Goal: Communication & Community: Answer question/provide support

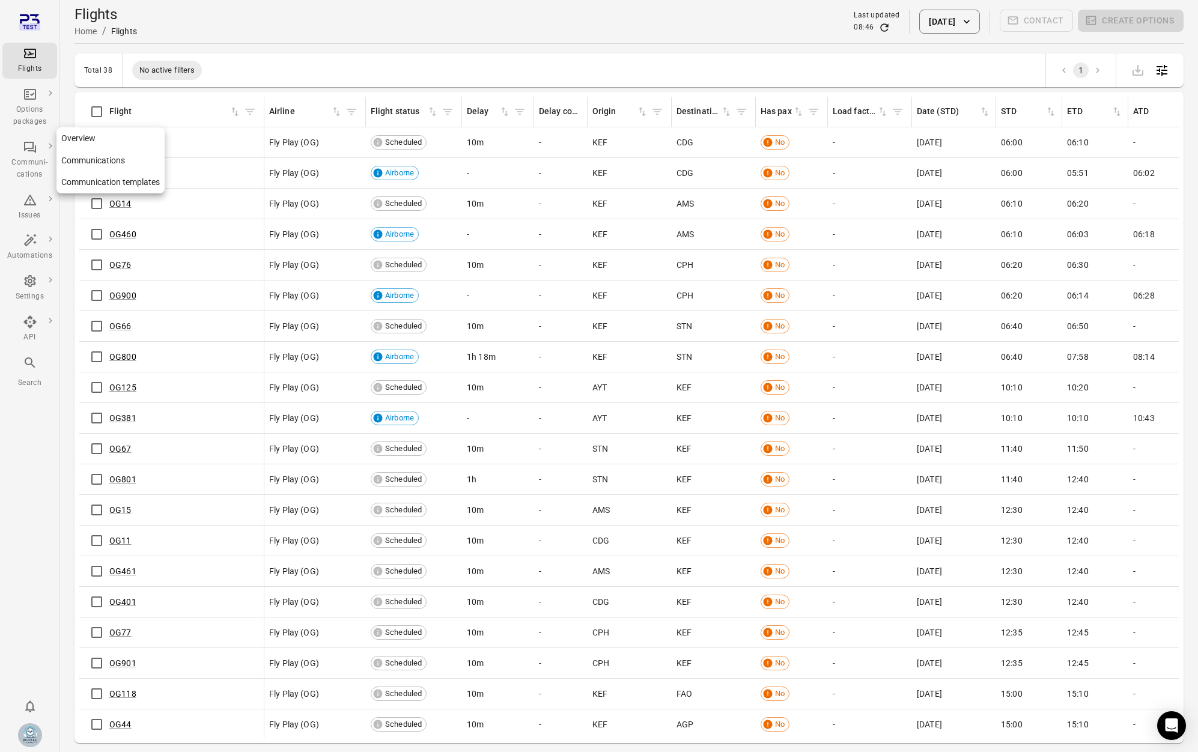
click at [27, 152] on icon "Main navigation" at bounding box center [30, 147] width 14 height 14
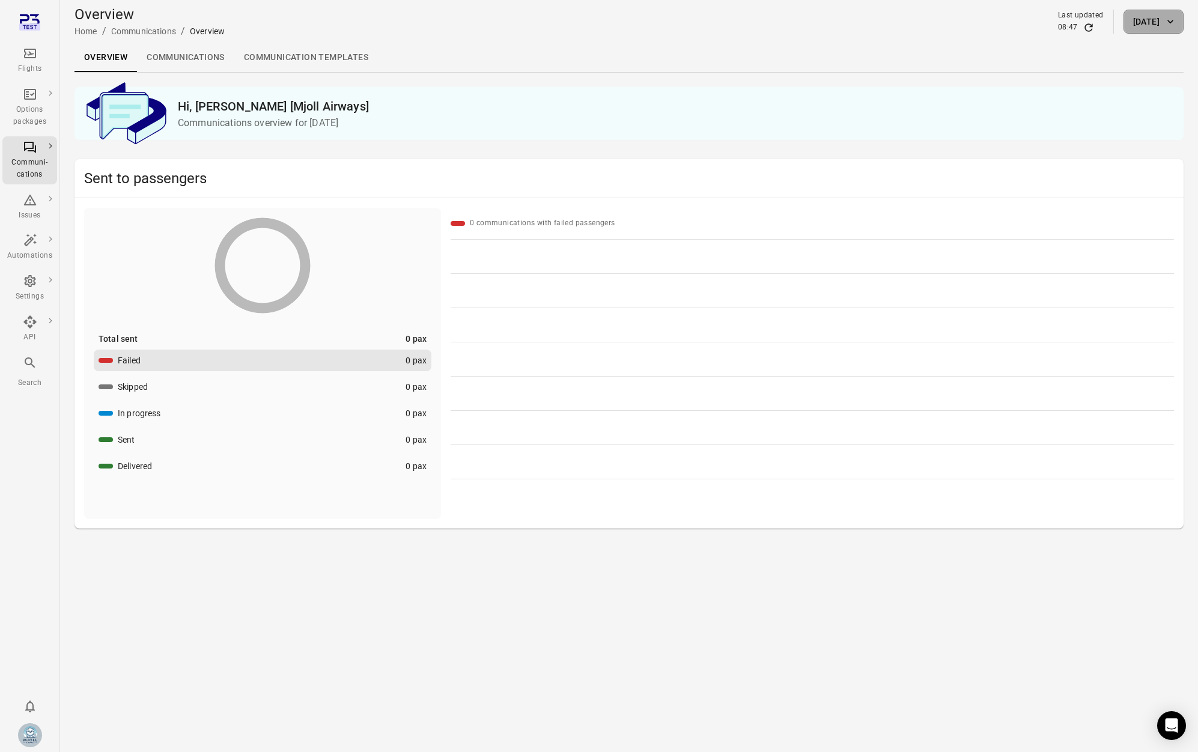
click at [1142, 22] on button "[DATE]" at bounding box center [1154, 22] width 60 height 24
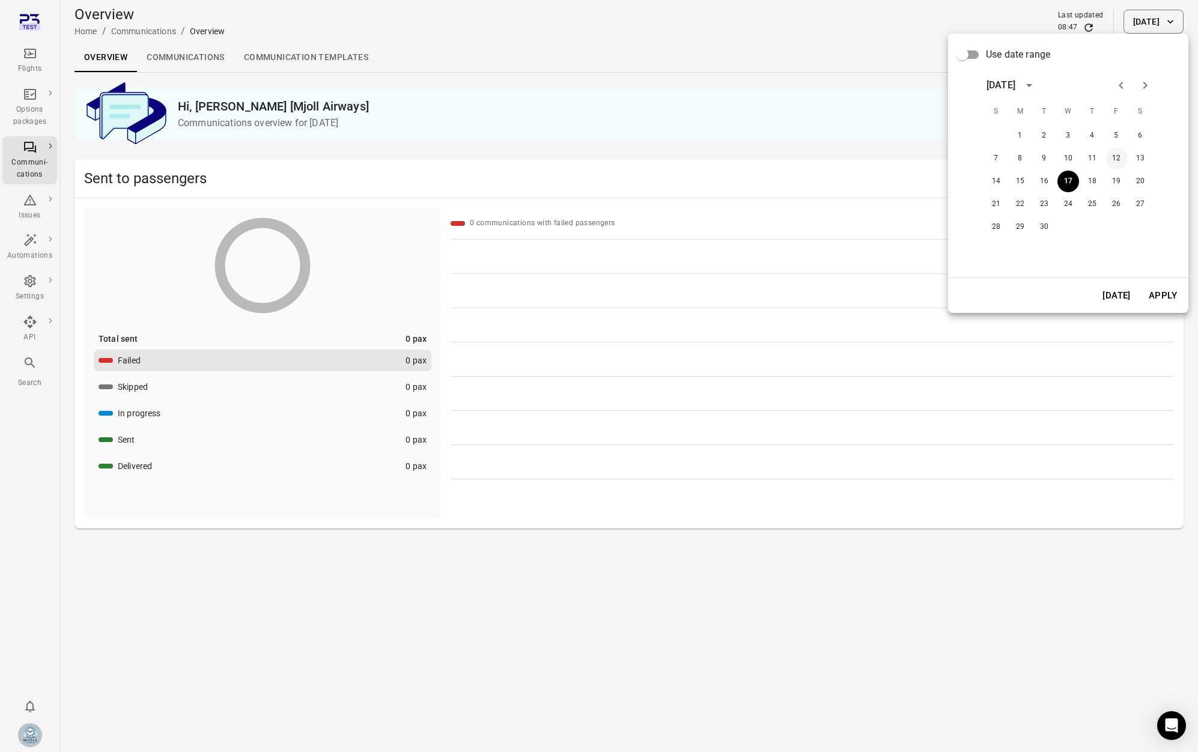
click at [1116, 158] on button "12" at bounding box center [1117, 159] width 22 height 22
click at [1160, 294] on button "Apply" at bounding box center [1162, 295] width 41 height 25
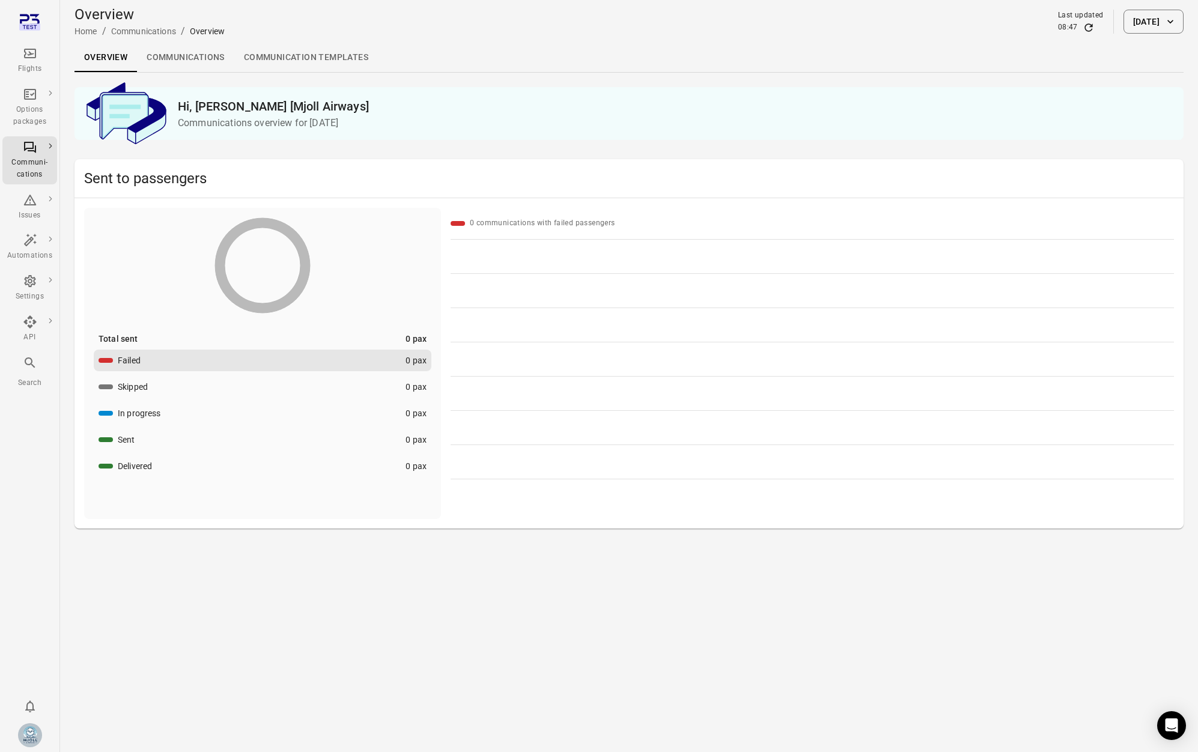
click at [1124, 14] on button "[DATE]" at bounding box center [1154, 22] width 60 height 24
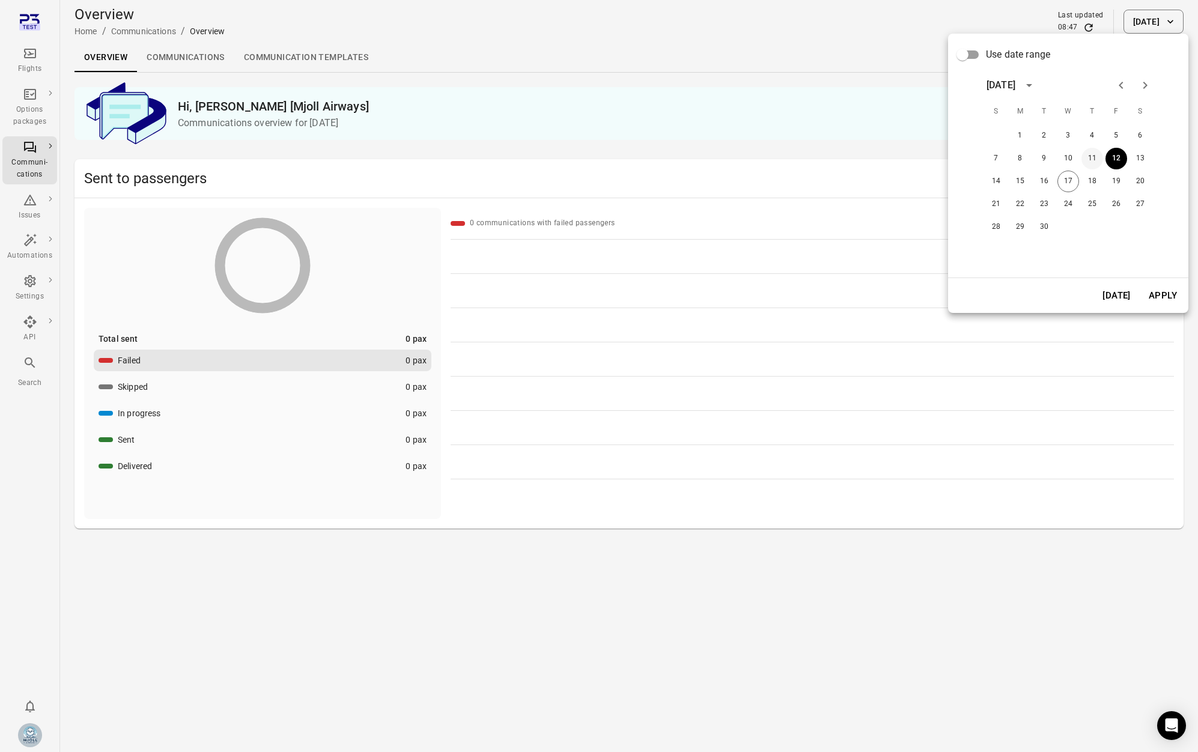
click at [1090, 161] on button "11" at bounding box center [1093, 159] width 22 height 22
click at [1156, 294] on button "Apply" at bounding box center [1162, 295] width 41 height 25
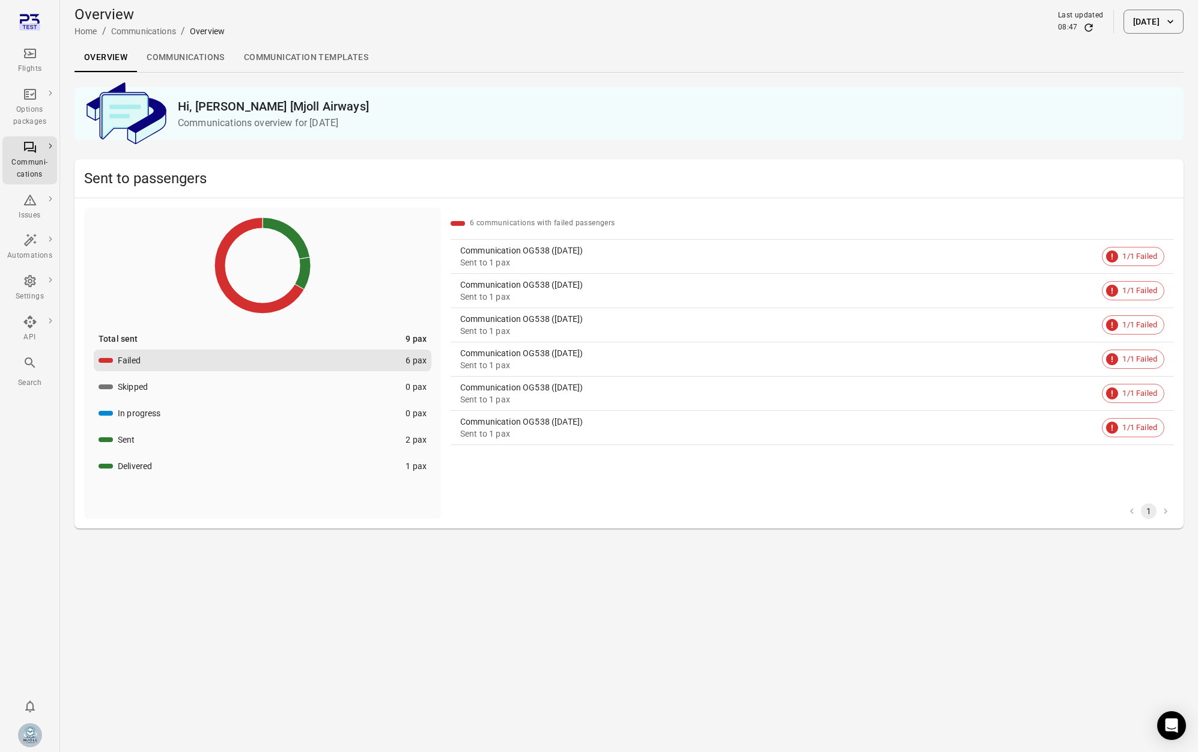
click at [601, 241] on link "Communication OG538 ([DATE]) Sent to 1 pax 1/1 Failed" at bounding box center [812, 257] width 723 height 34
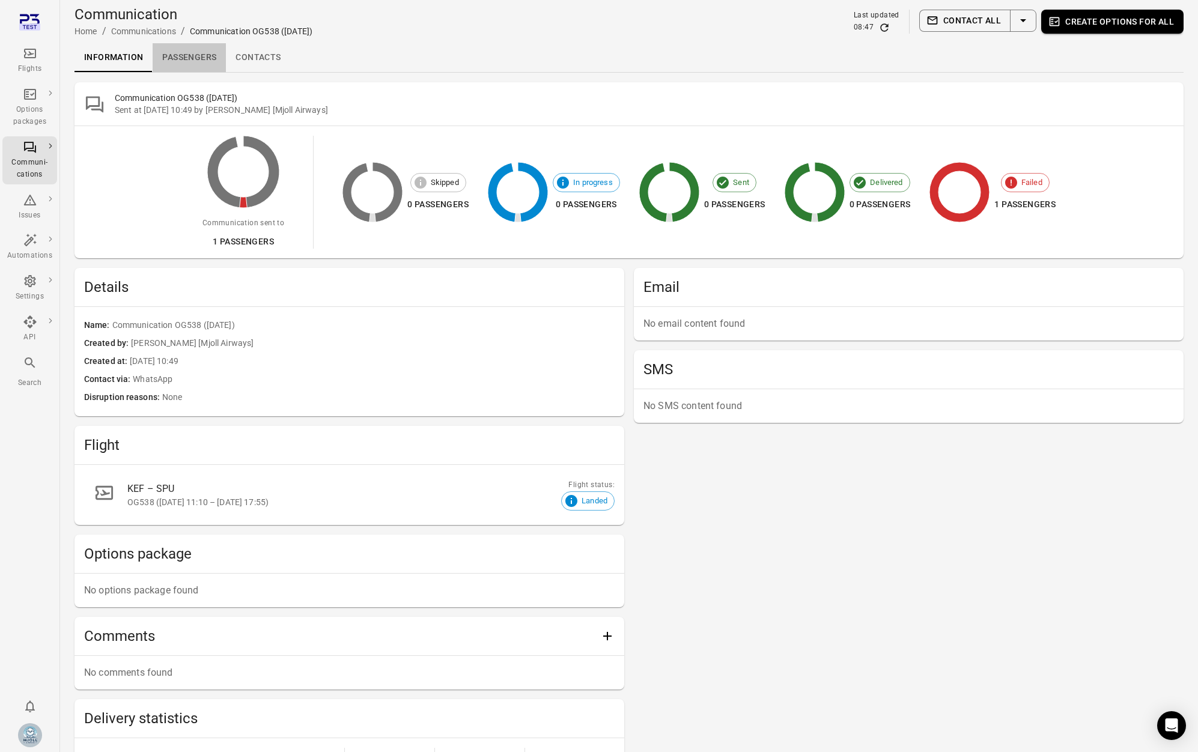
click at [190, 58] on link "Passengers" at bounding box center [189, 57] width 73 height 29
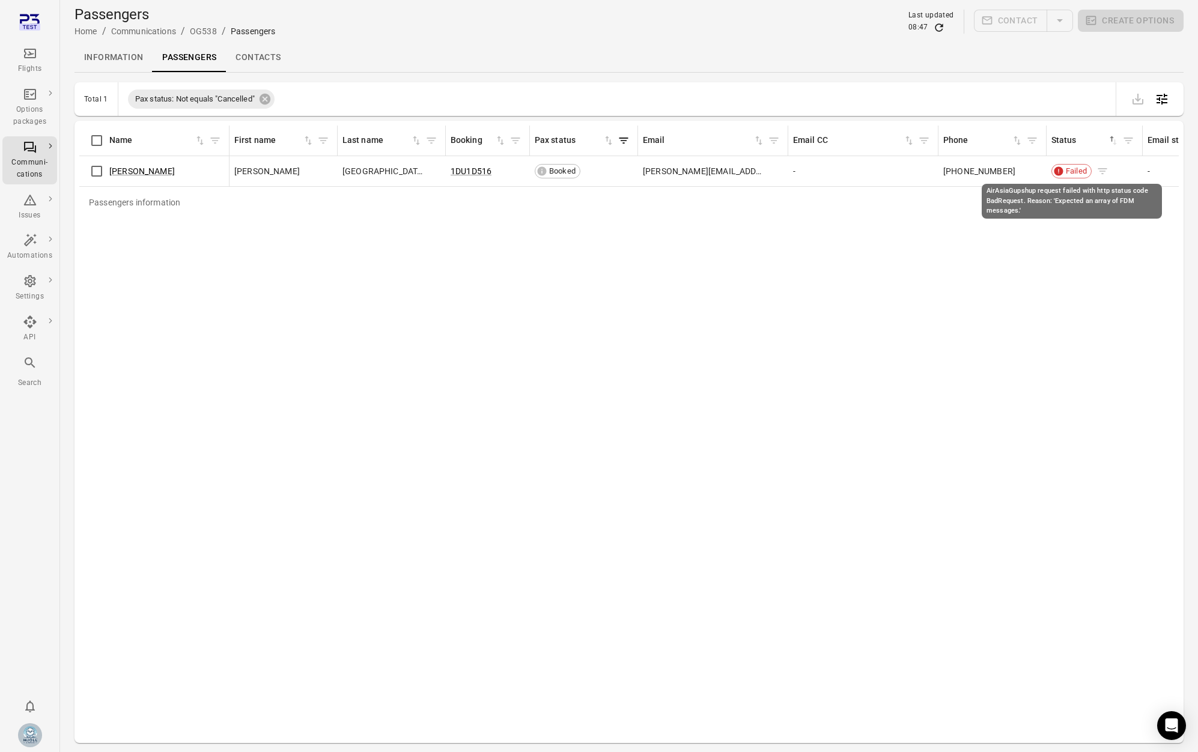
click at [1063, 168] on span "Failed" at bounding box center [1076, 171] width 29 height 12
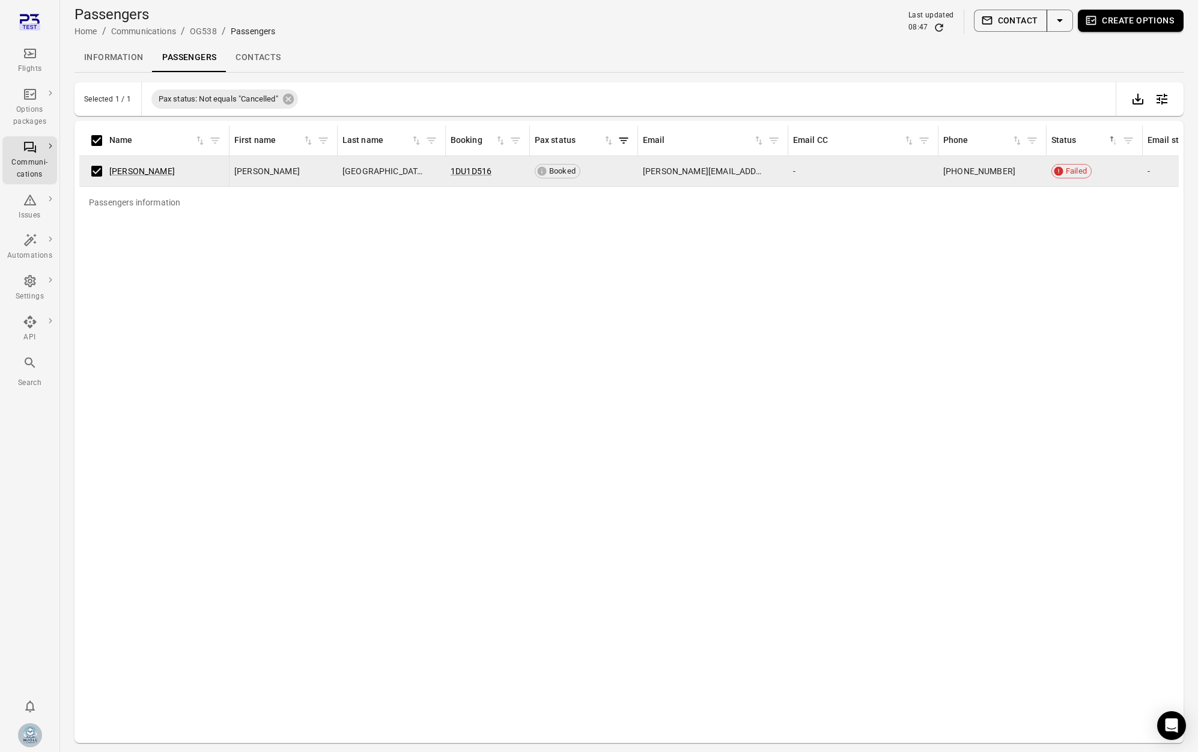
click at [1004, 22] on button "Contact" at bounding box center [1011, 21] width 74 height 22
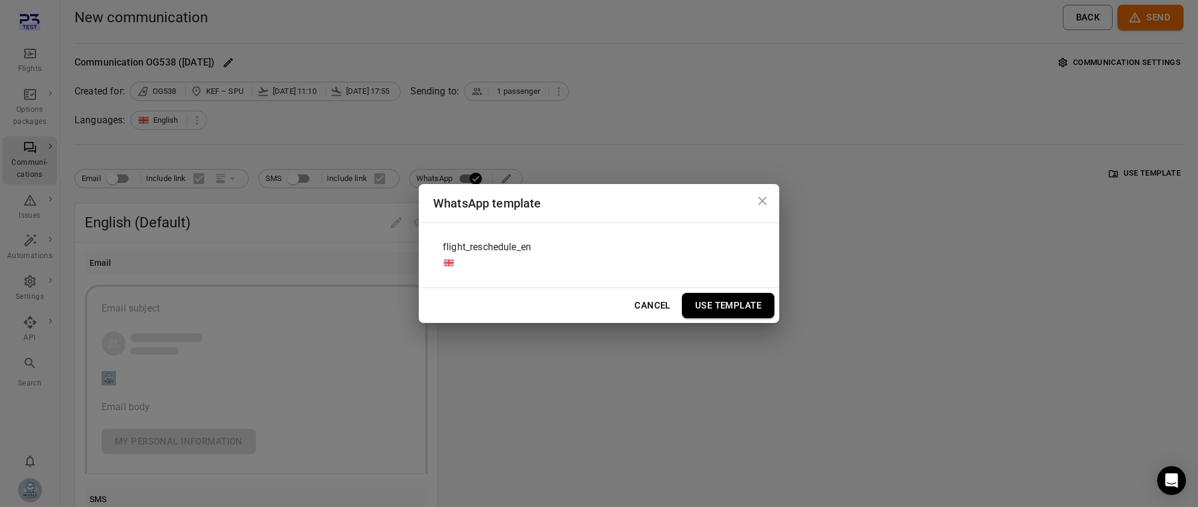
click at [583, 247] on div "flight_reschedule_en" at bounding box center [599, 255] width 332 height 45
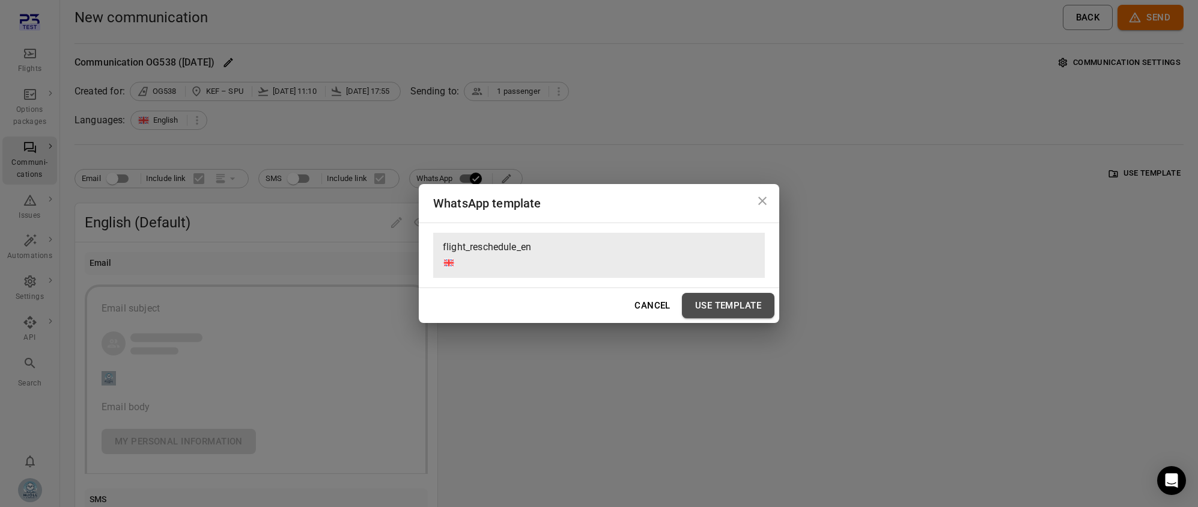
click at [748, 306] on button "Use Template" at bounding box center [728, 305] width 93 height 25
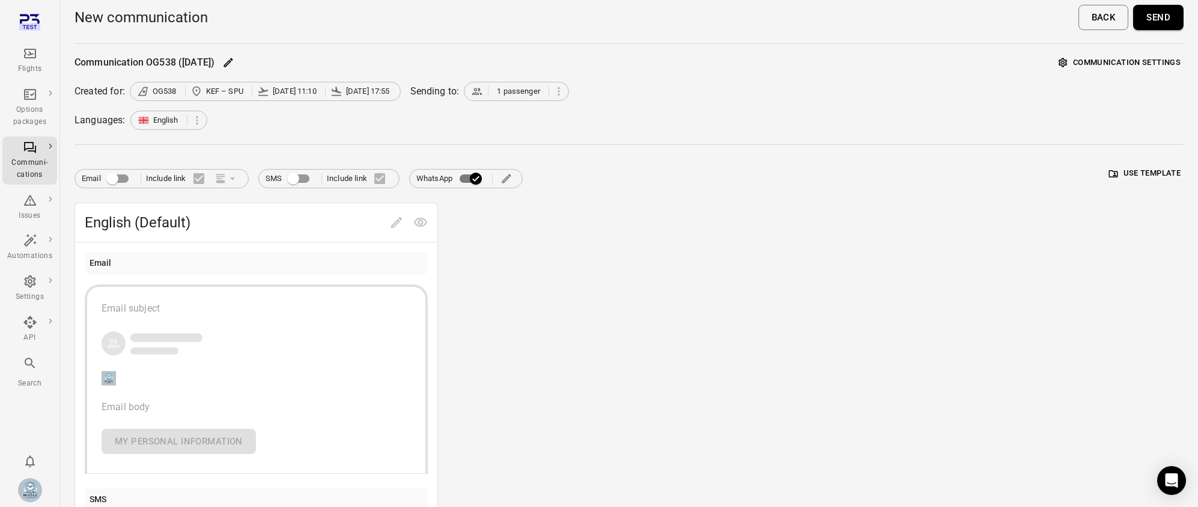
click at [1152, 23] on button "Send" at bounding box center [1158, 17] width 50 height 25
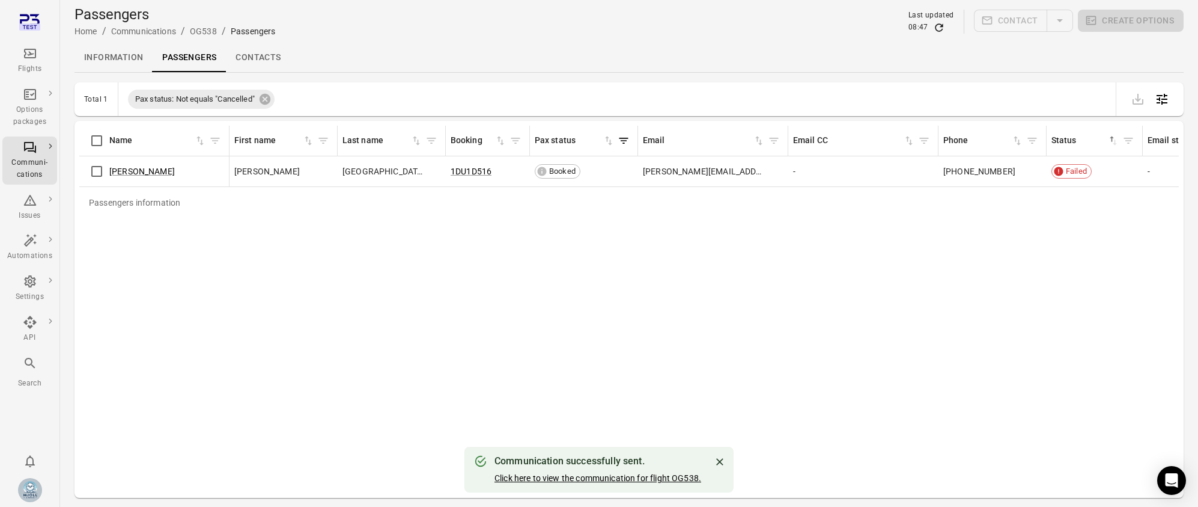
click at [642, 475] on link "Click here to view the communication for flight OG538." at bounding box center [598, 478] width 207 height 10
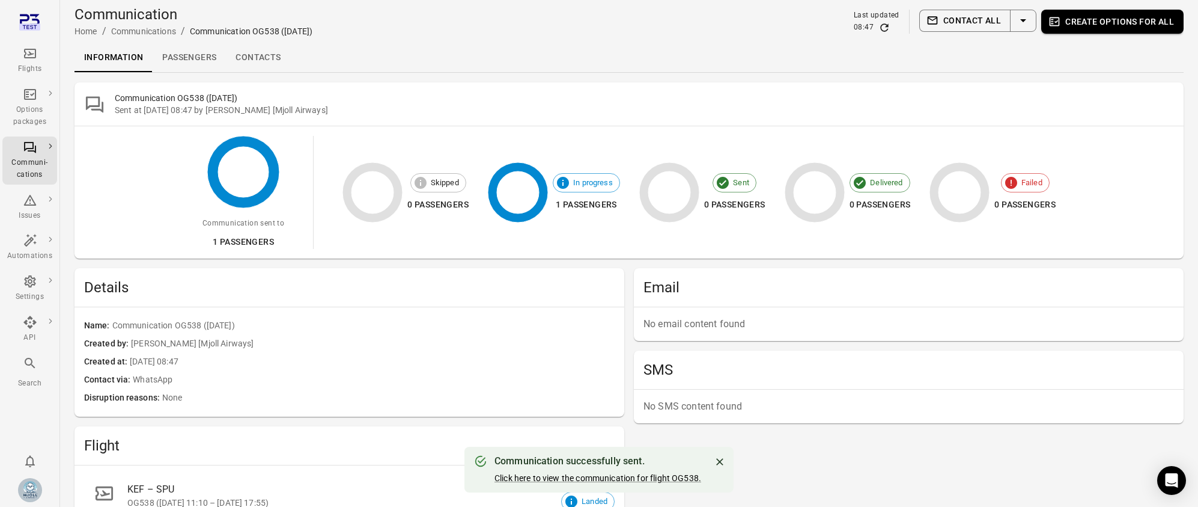
click at [155, 50] on link "Passengers" at bounding box center [189, 57] width 73 height 29
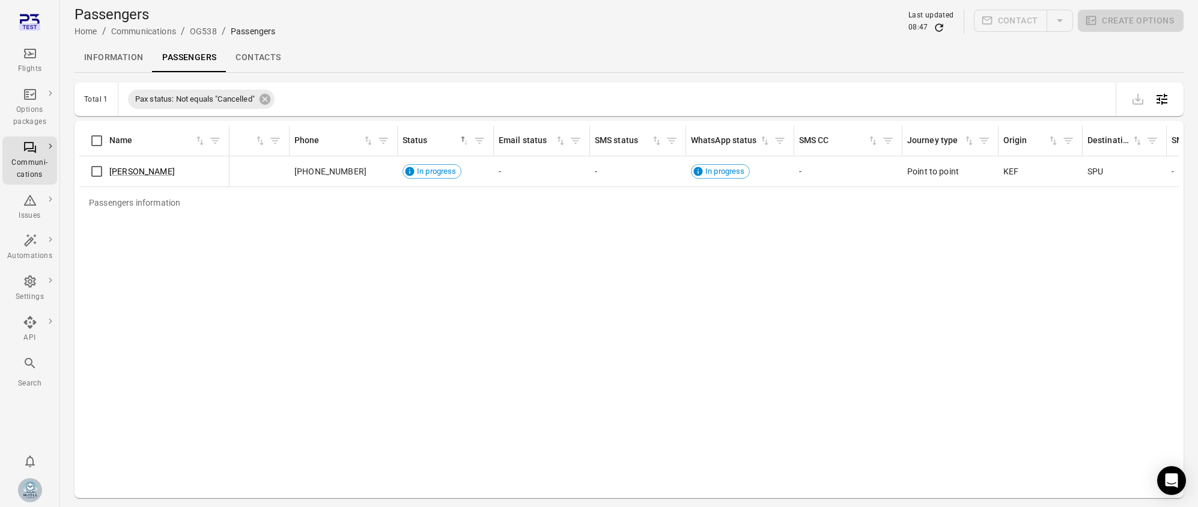
scroll to position [0, 650]
click at [766, 392] on div "Passengers information Name First name Last name Booking Pax status Email Email…" at bounding box center [629, 309] width 1100 height 367
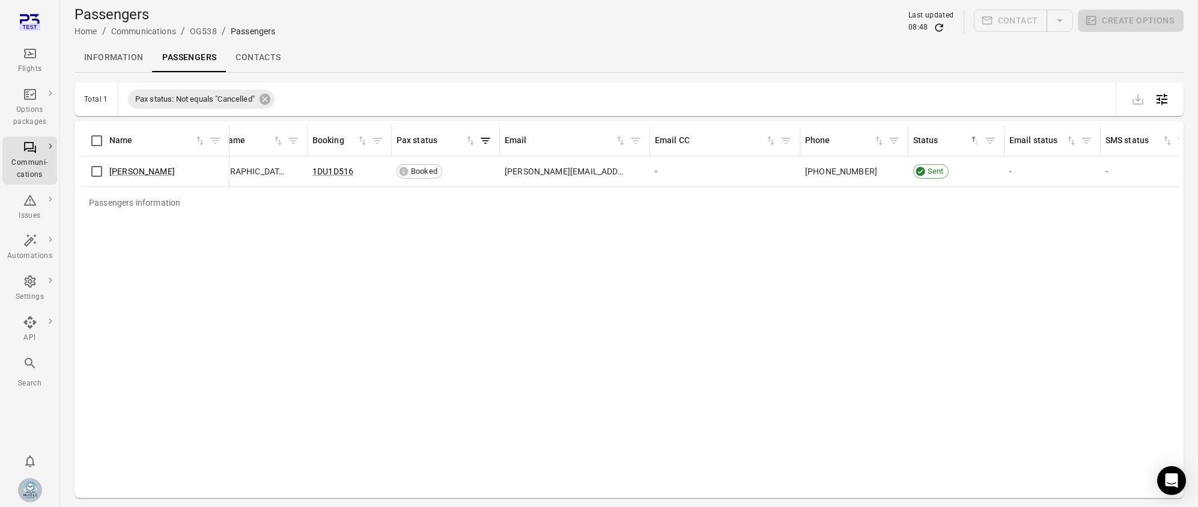
scroll to position [0, 157]
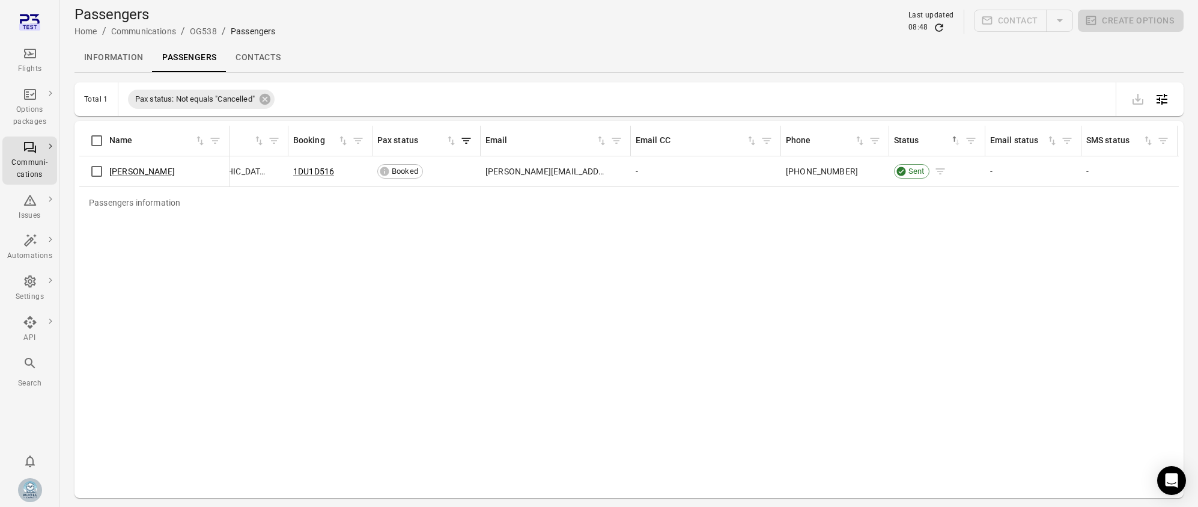
click at [913, 172] on span "Sent" at bounding box center [916, 171] width 25 height 12
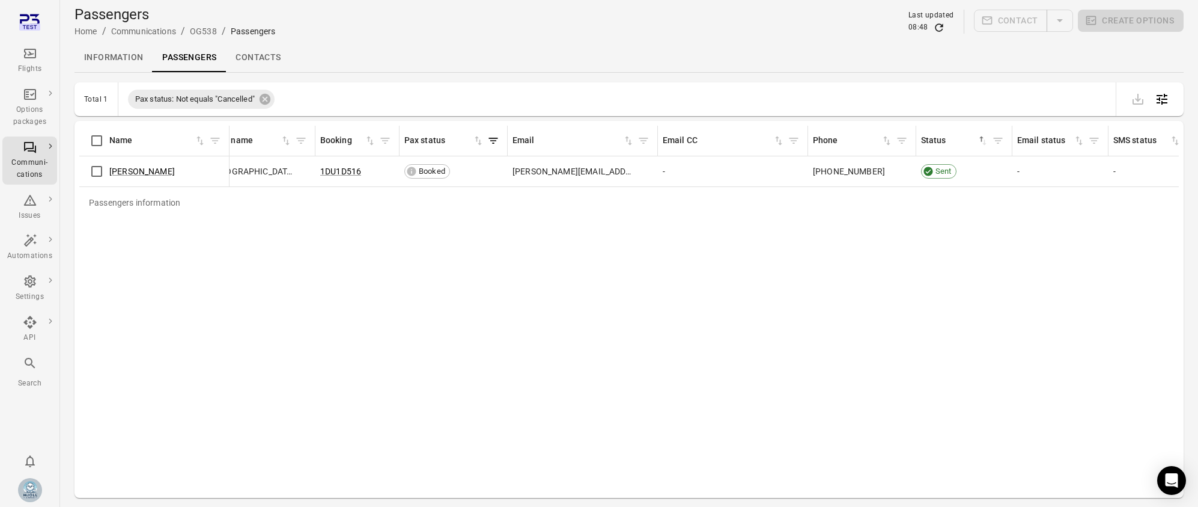
scroll to position [0, 130]
